Goal: Navigation & Orientation: Understand site structure

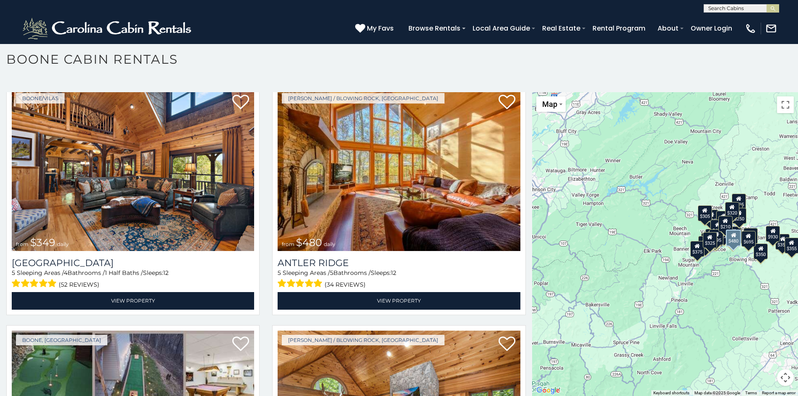
scroll to position [39, 0]
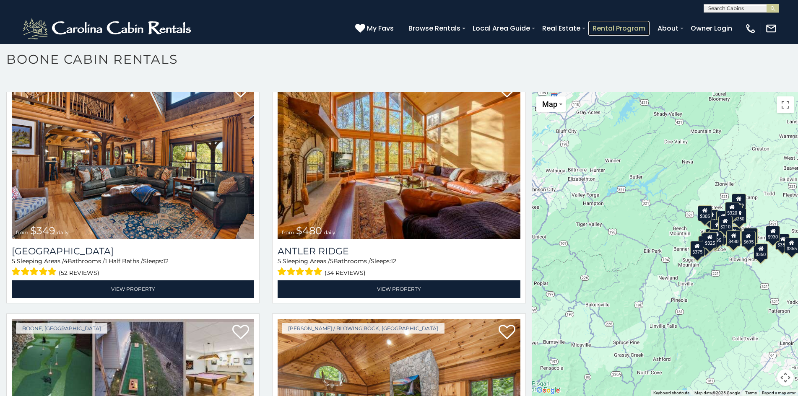
click at [600, 23] on link "Rental Program" at bounding box center [618, 28] width 61 height 15
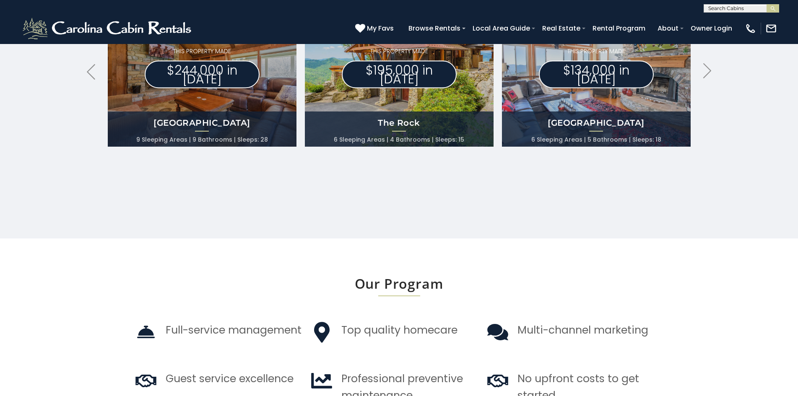
scroll to position [0, 587]
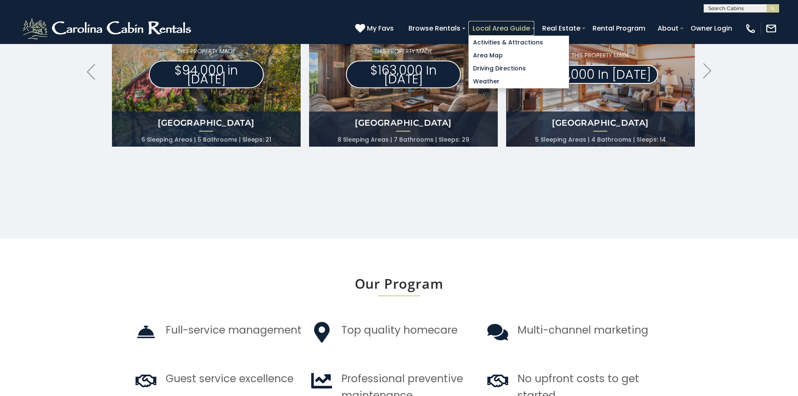
click at [515, 22] on link "Local Area Guide" at bounding box center [501, 28] width 66 height 15
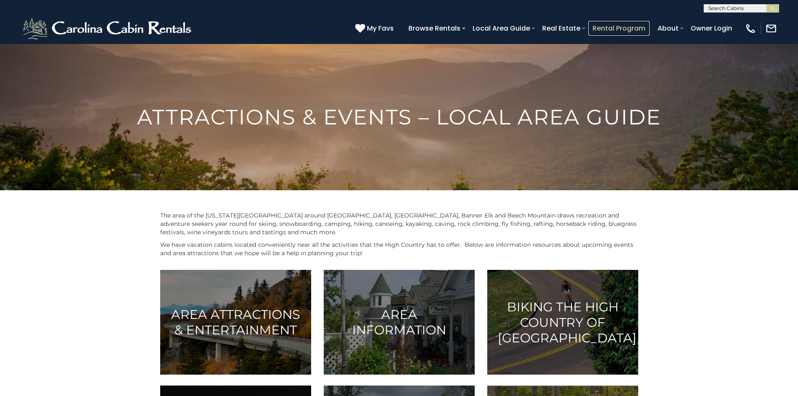
click at [596, 26] on link "Rental Program" at bounding box center [618, 28] width 61 height 15
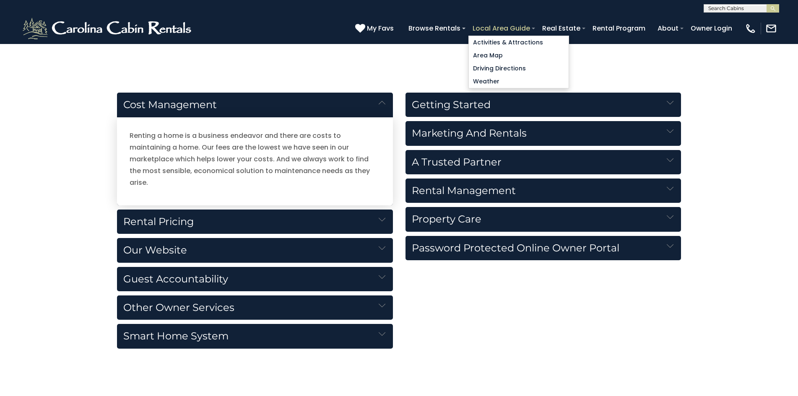
scroll to position [874, 0]
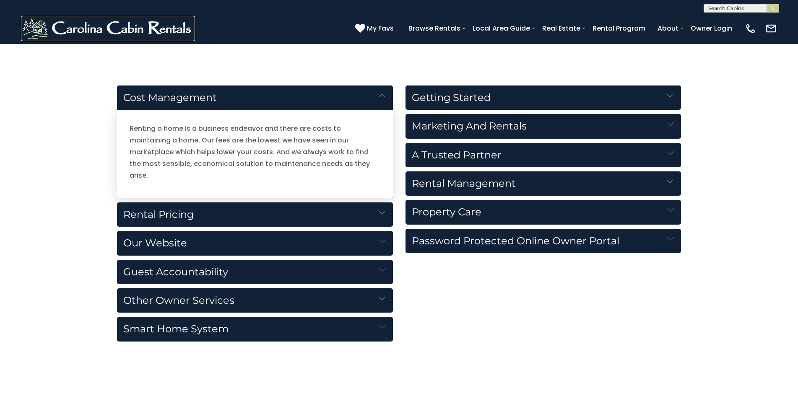
click at [67, 21] on img at bounding box center [108, 28] width 174 height 25
